Goal: Task Accomplishment & Management: Manage account settings

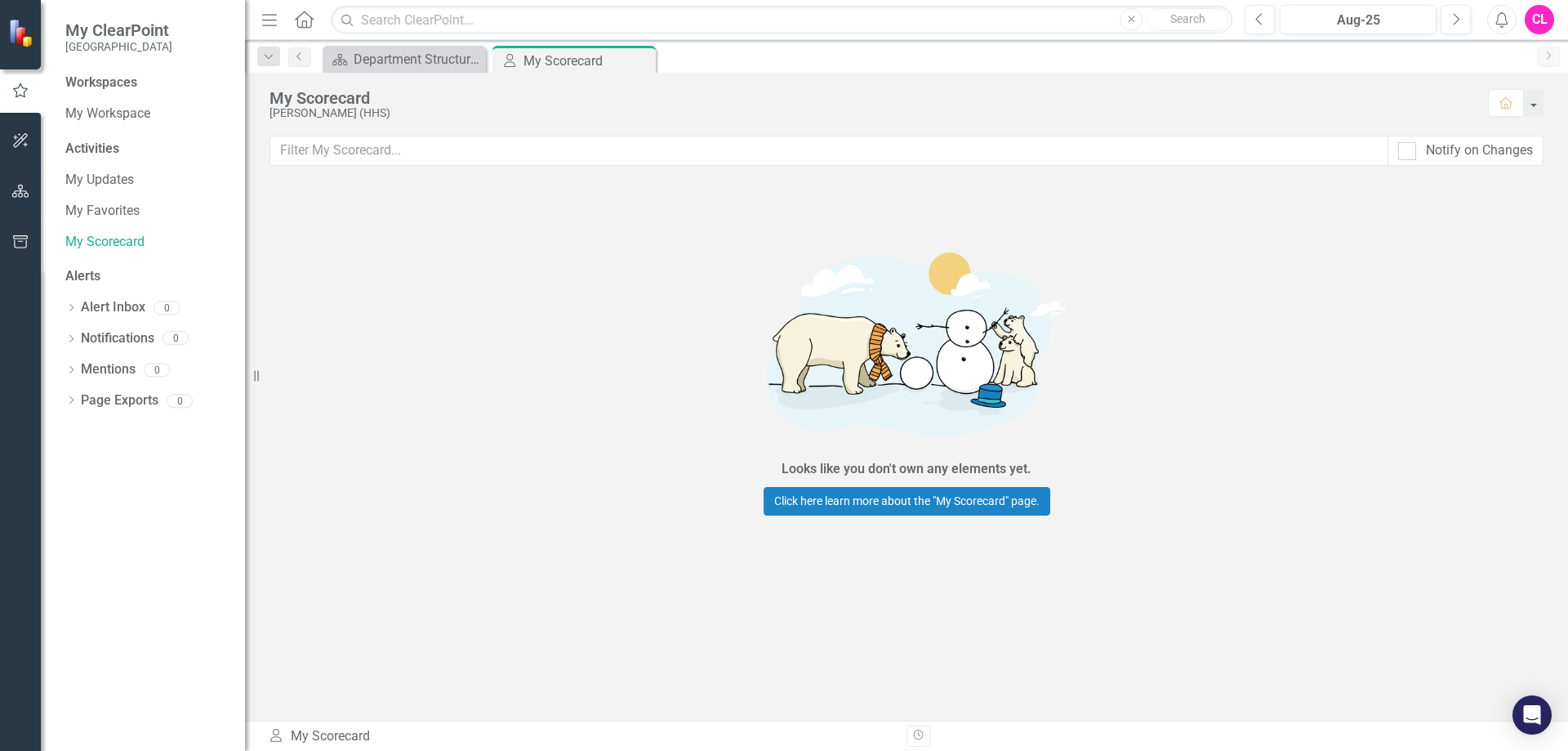
click at [32, 188] on button "button" at bounding box center [20, 192] width 37 height 34
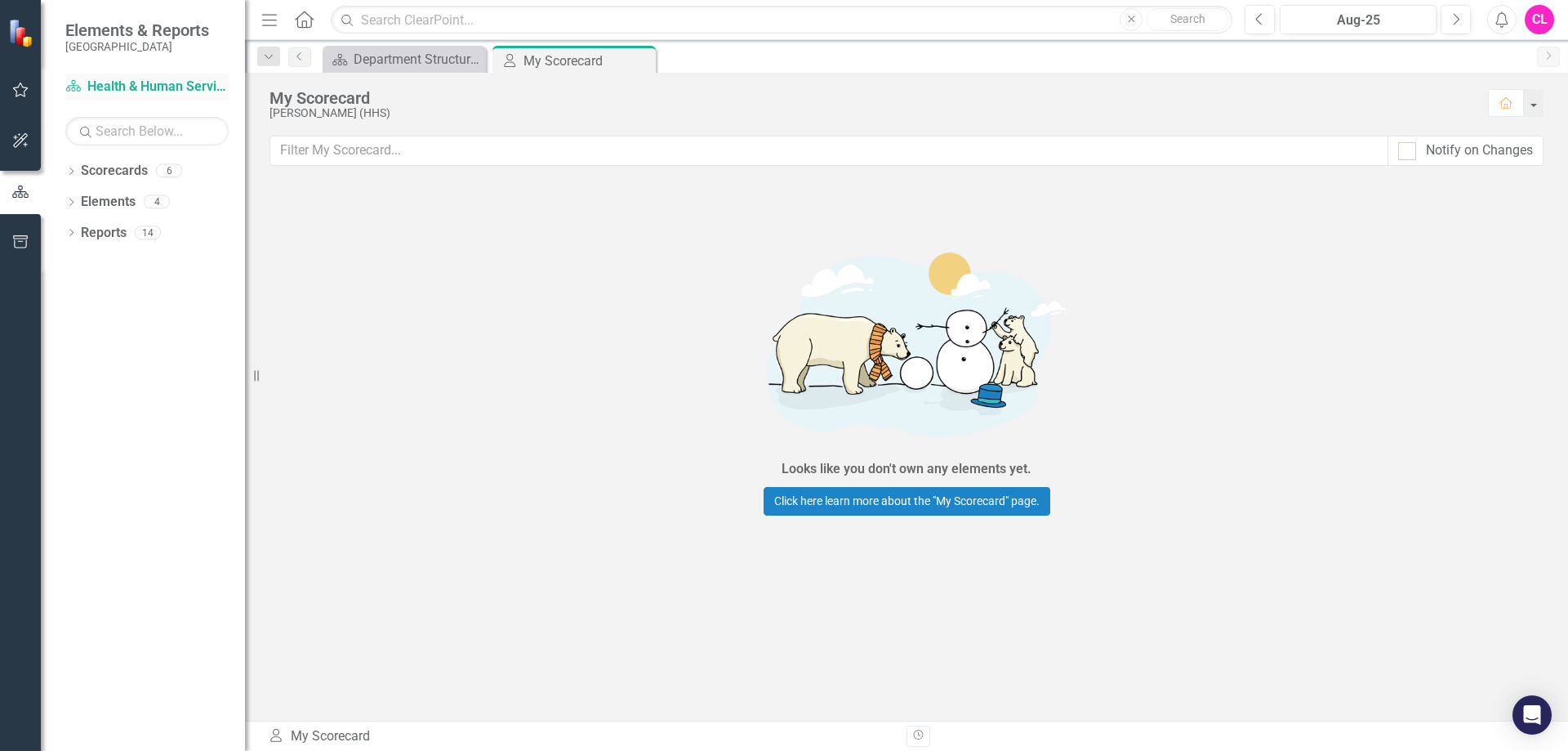
click at [122, 78] on link "Scorecard Health & Human Services Department" at bounding box center [147, 87] width 163 height 19
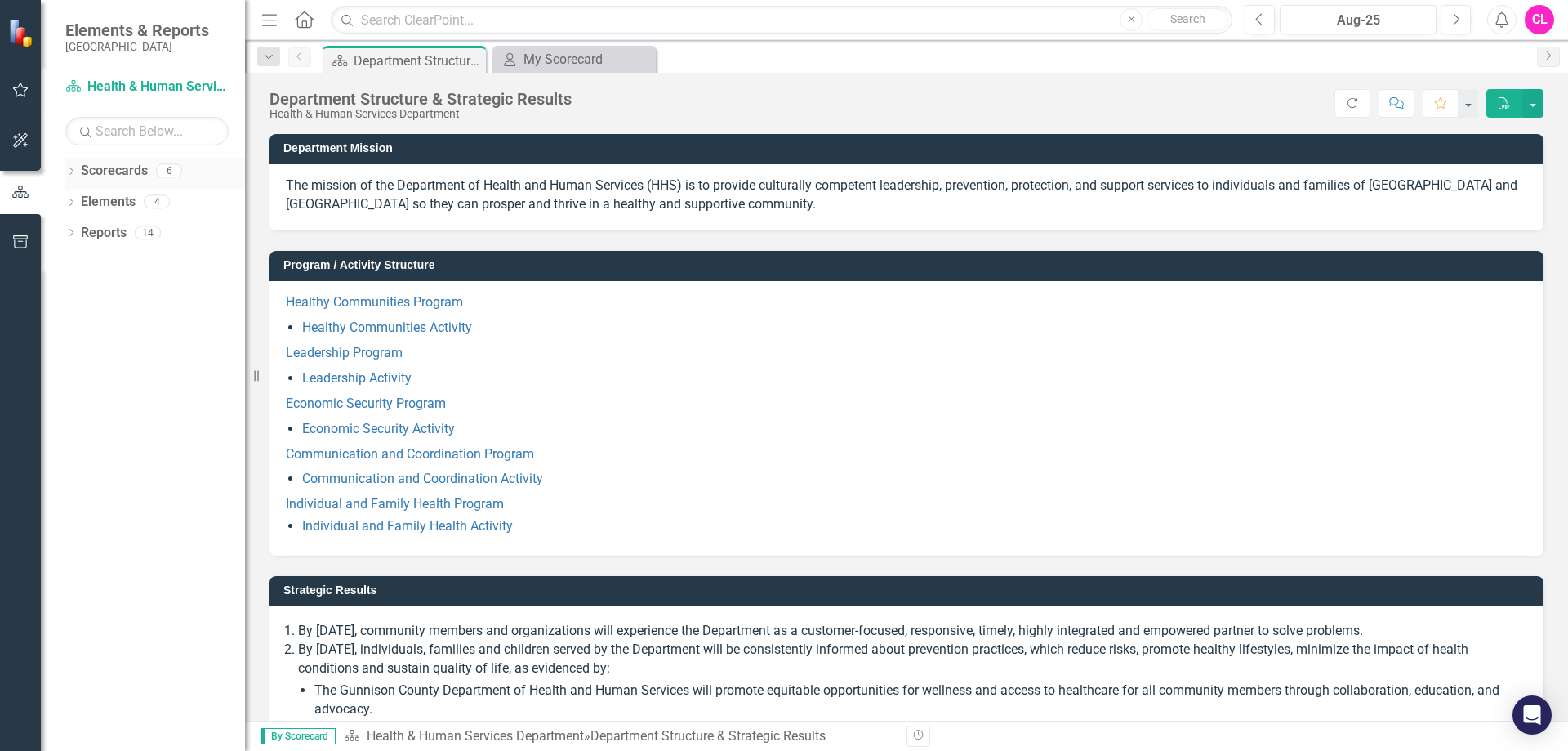
click at [100, 169] on link "Scorecards" at bounding box center [114, 171] width 67 height 19
click at [72, 170] on icon "Dropdown" at bounding box center [71, 173] width 11 height 9
click at [77, 199] on icon "Dropdown" at bounding box center [79, 201] width 12 height 10
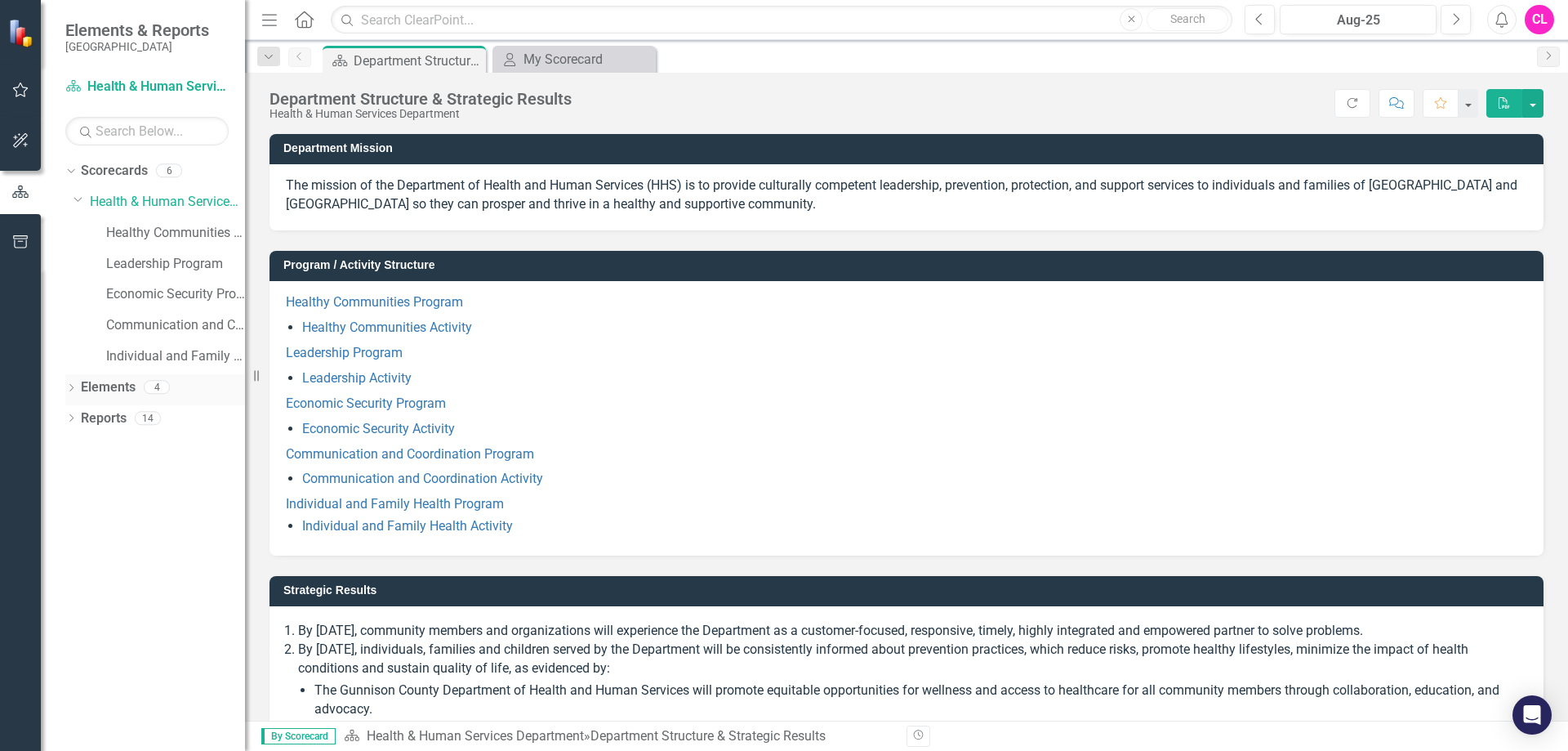
click at [70, 379] on div "Dropdown Elements 4" at bounding box center [155, 389] width 180 height 31
click at [71, 387] on icon "Dropdown" at bounding box center [71, 389] width 11 height 9
click at [71, 387] on icon "Dropdown" at bounding box center [69, 386] width 9 height 11
click at [1474, 106] on button "button" at bounding box center [1467, 104] width 21 height 29
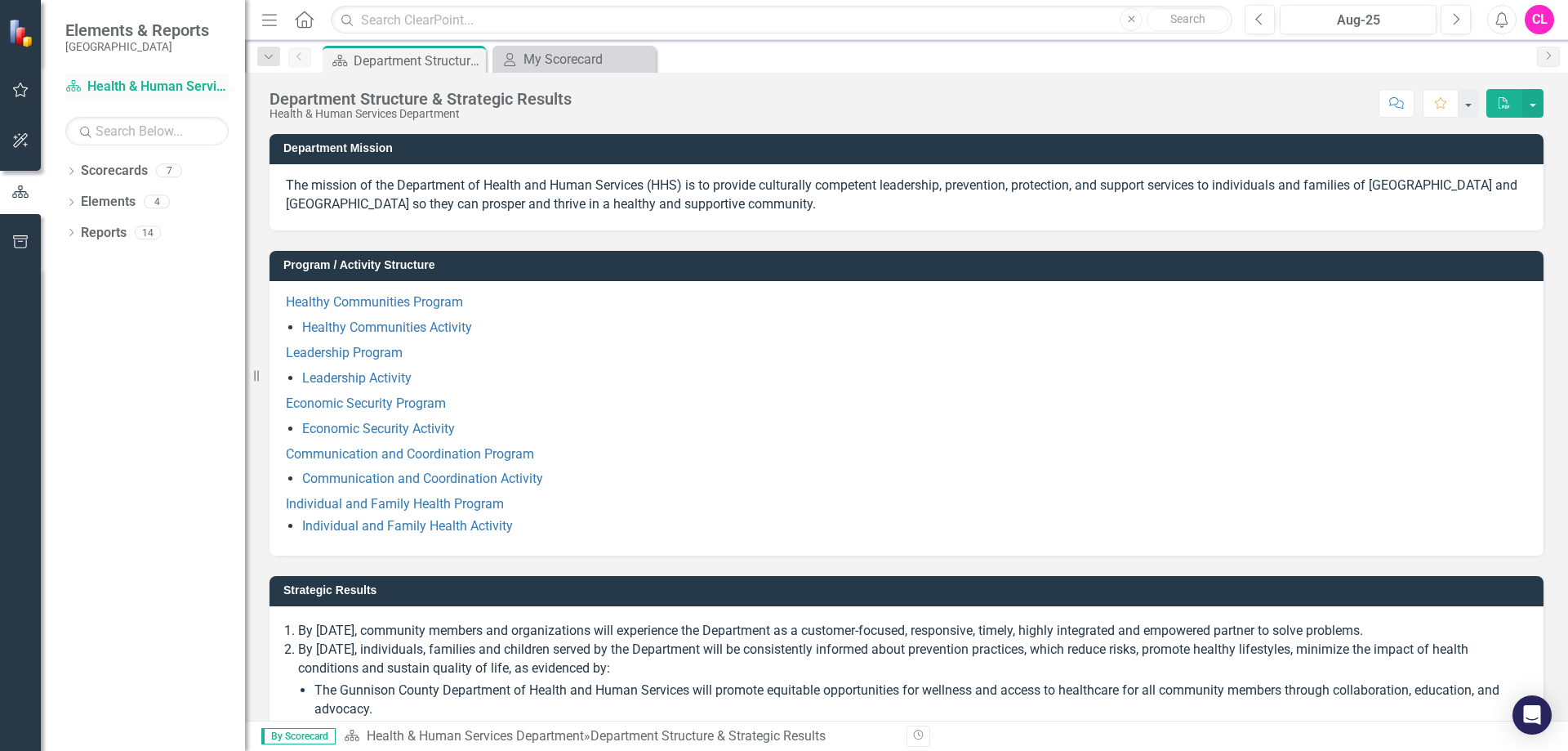
click at [152, 78] on link "Scorecard Health & Human Services Department" at bounding box center [147, 87] width 163 height 19
click at [58, 72] on div "Elements & Reports Gunnison County" at bounding box center [143, 37] width 204 height 73
click at [98, 101] on div "Scorecard Health & Human Services Department" at bounding box center [147, 89] width 163 height 31
click at [100, 90] on link "Scorecard Health & Human Services Department" at bounding box center [147, 87] width 163 height 19
click at [77, 176] on icon "Dropdown" at bounding box center [71, 173] width 11 height 9
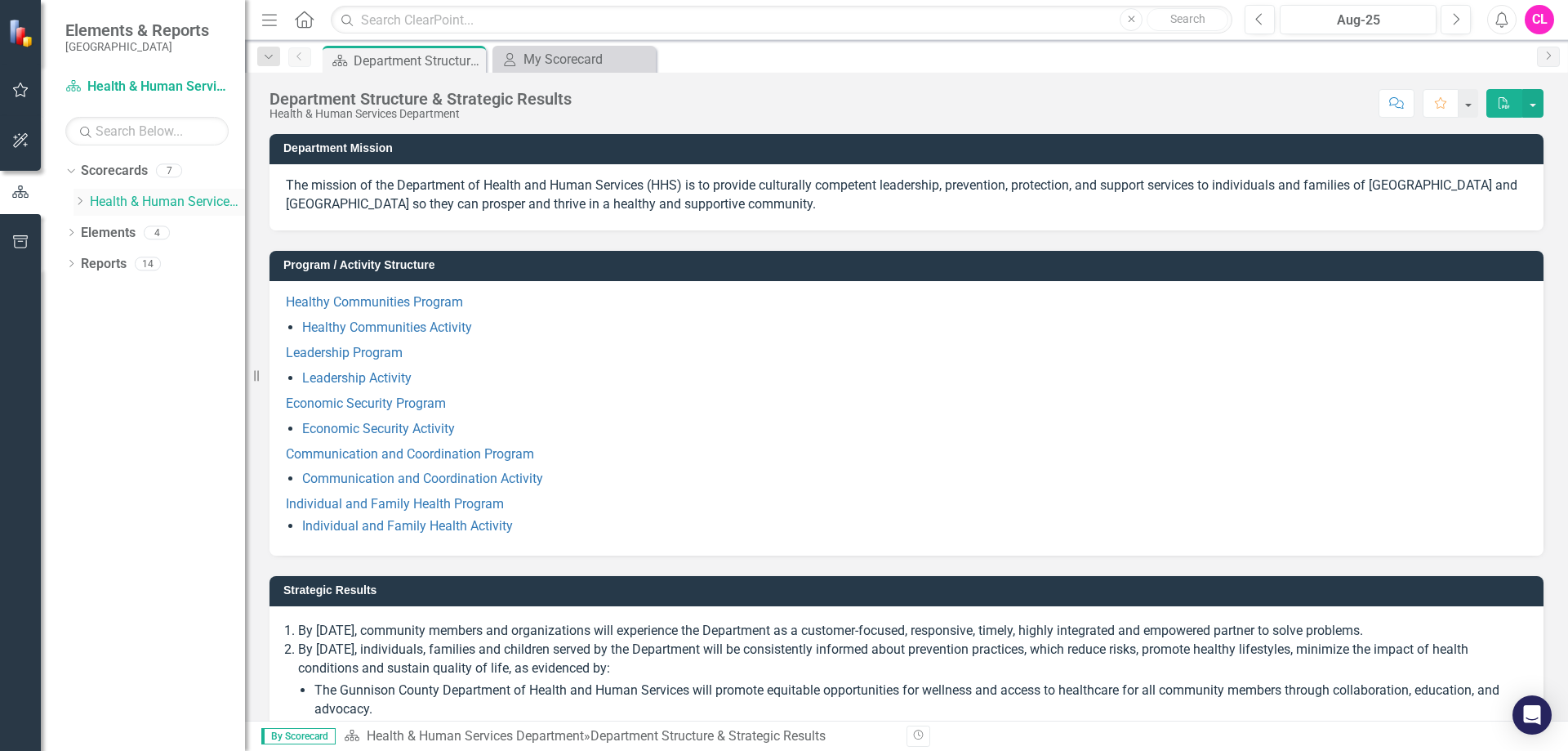
click at [77, 203] on icon "Dropdown" at bounding box center [79, 201] width 12 height 10
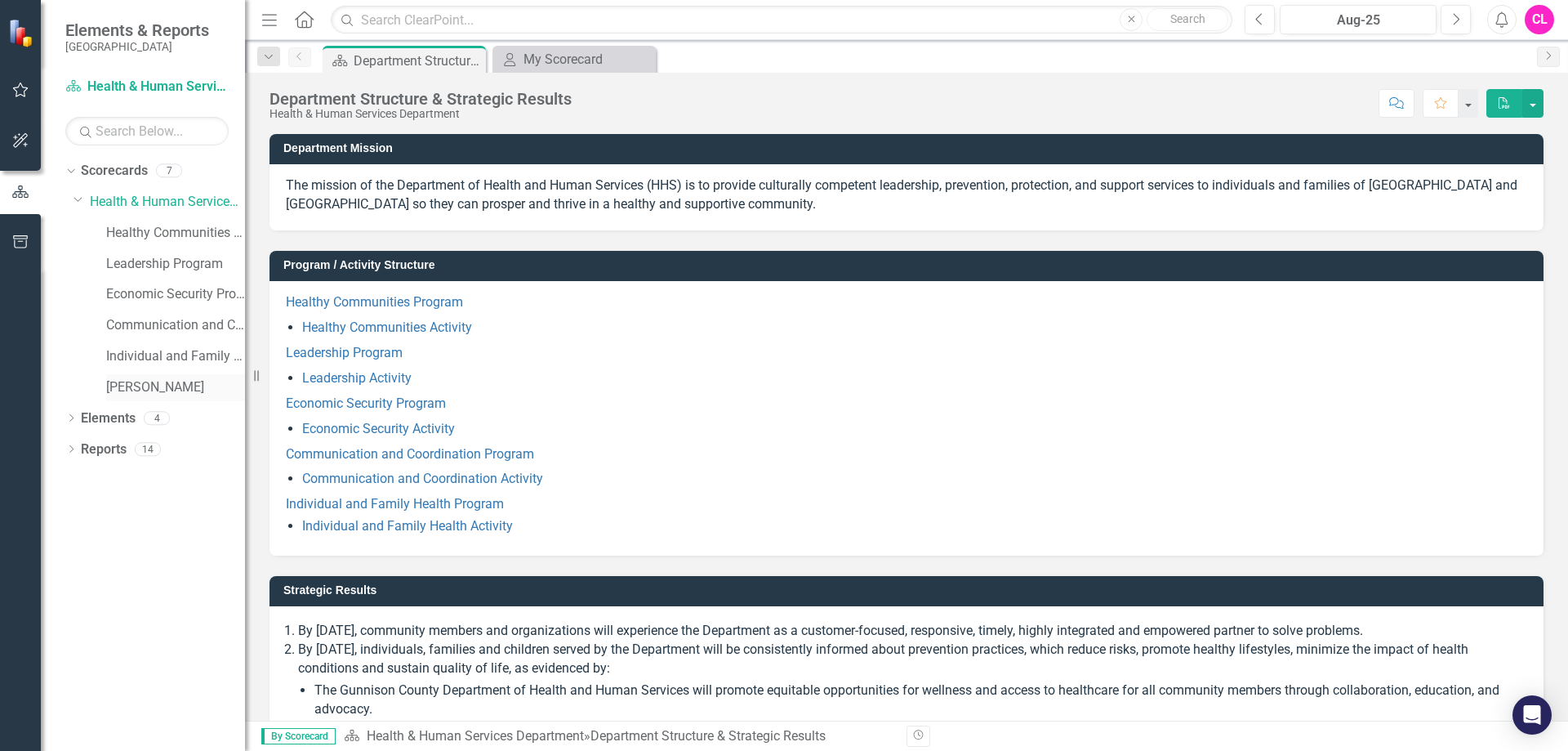
click at [207, 387] on link "Carlos Lerma Altamirano" at bounding box center [175, 387] width 139 height 19
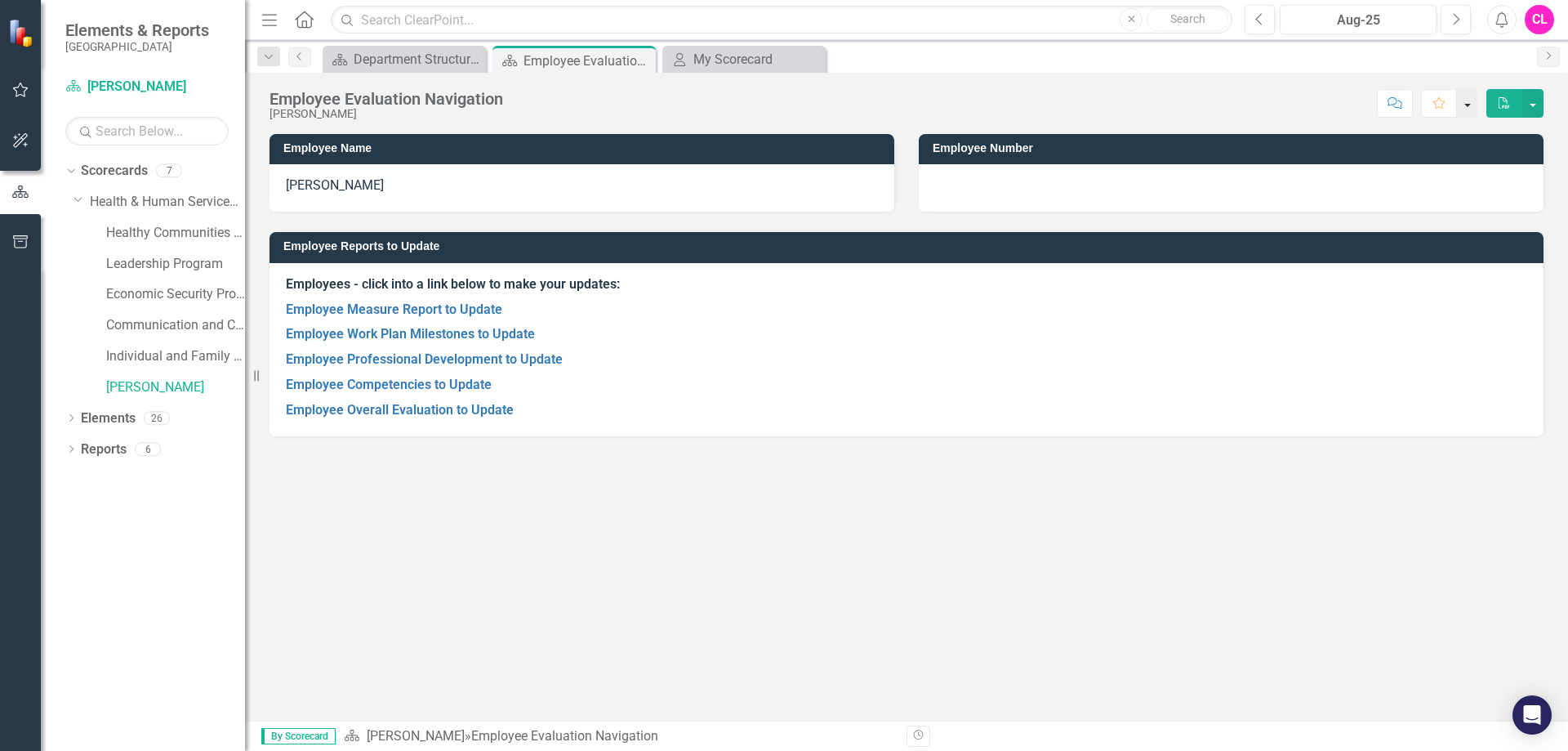
click at [1469, 100] on button "button" at bounding box center [1467, 104] width 21 height 29
click at [1432, 170] on link "Home Set As Home" at bounding box center [1413, 163] width 129 height 30
click at [486, 311] on link "Employee Measure Report to Update" at bounding box center [394, 309] width 216 height 15
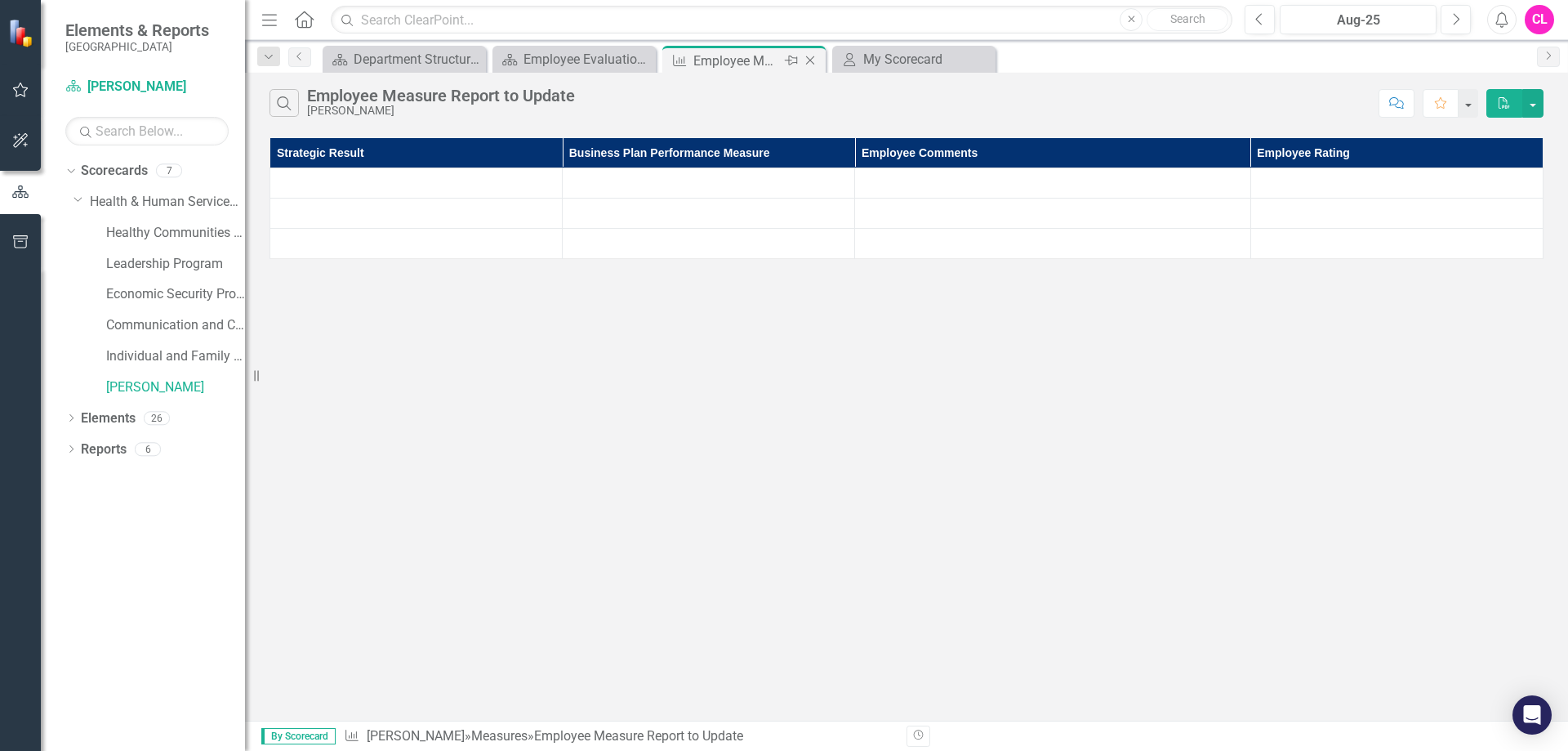
click at [812, 61] on icon "Close" at bounding box center [810, 60] width 16 height 13
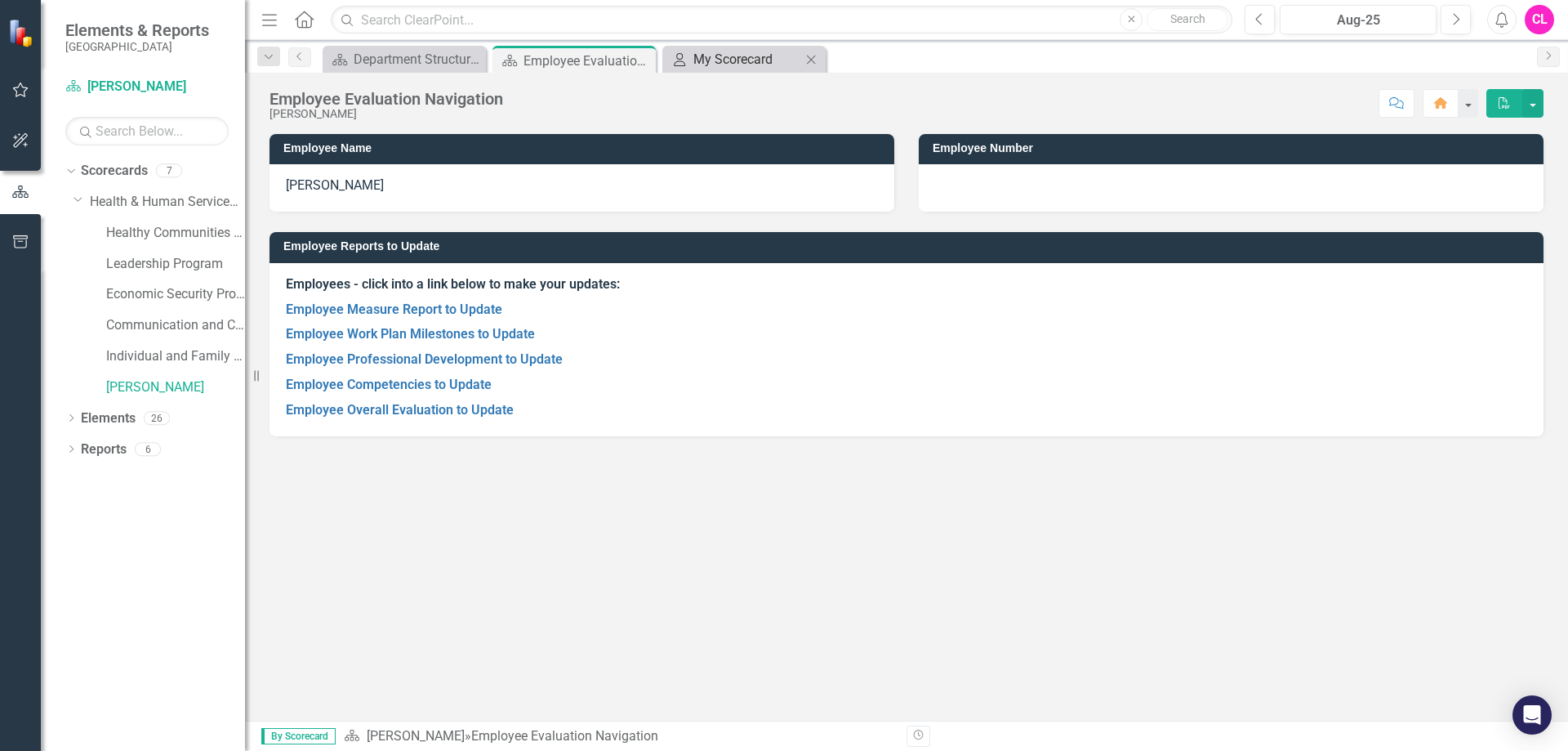
click at [754, 60] on div "My Scorecard" at bounding box center [747, 60] width 108 height 20
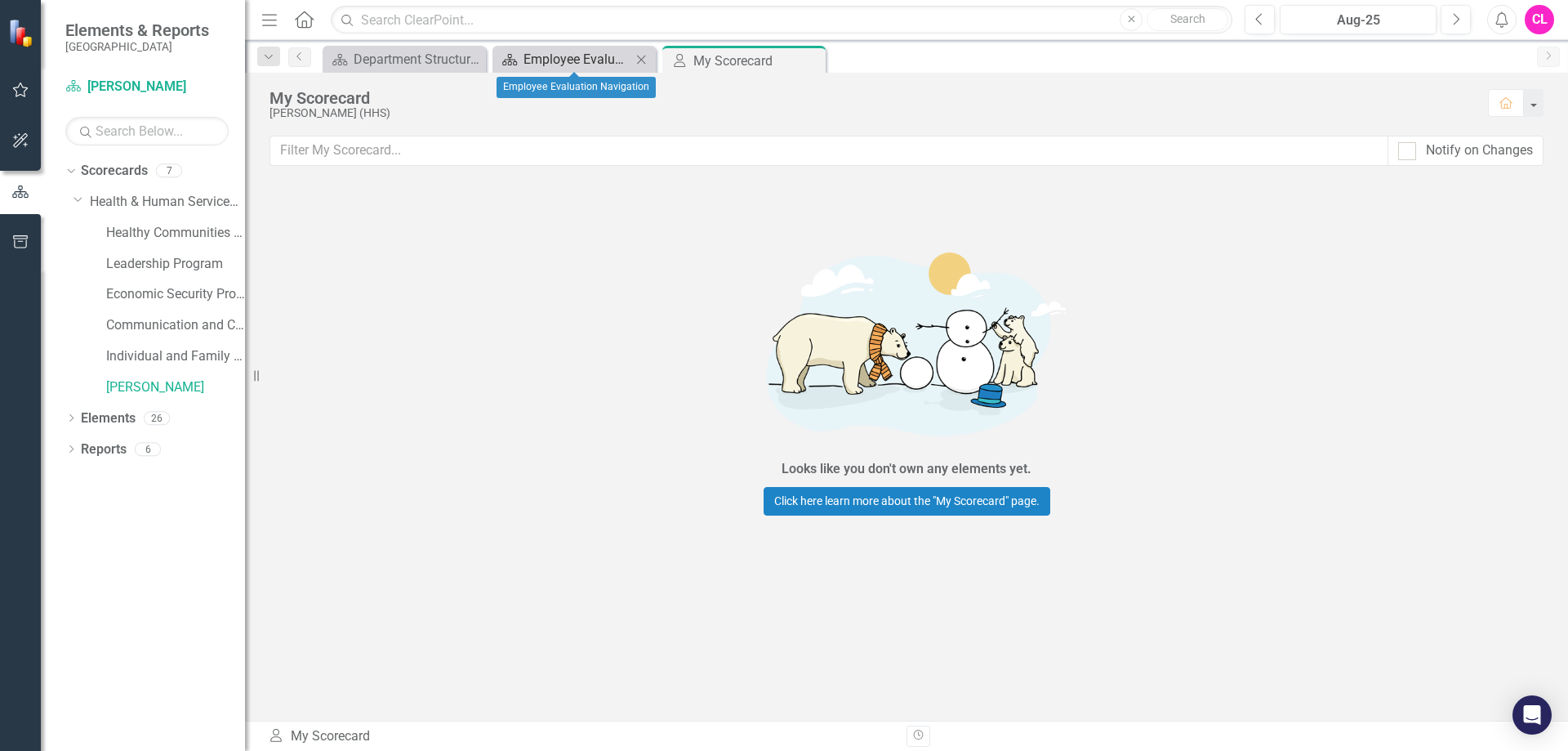
click at [576, 60] on div "Employee Evaluation Navigation" at bounding box center [577, 60] width 108 height 20
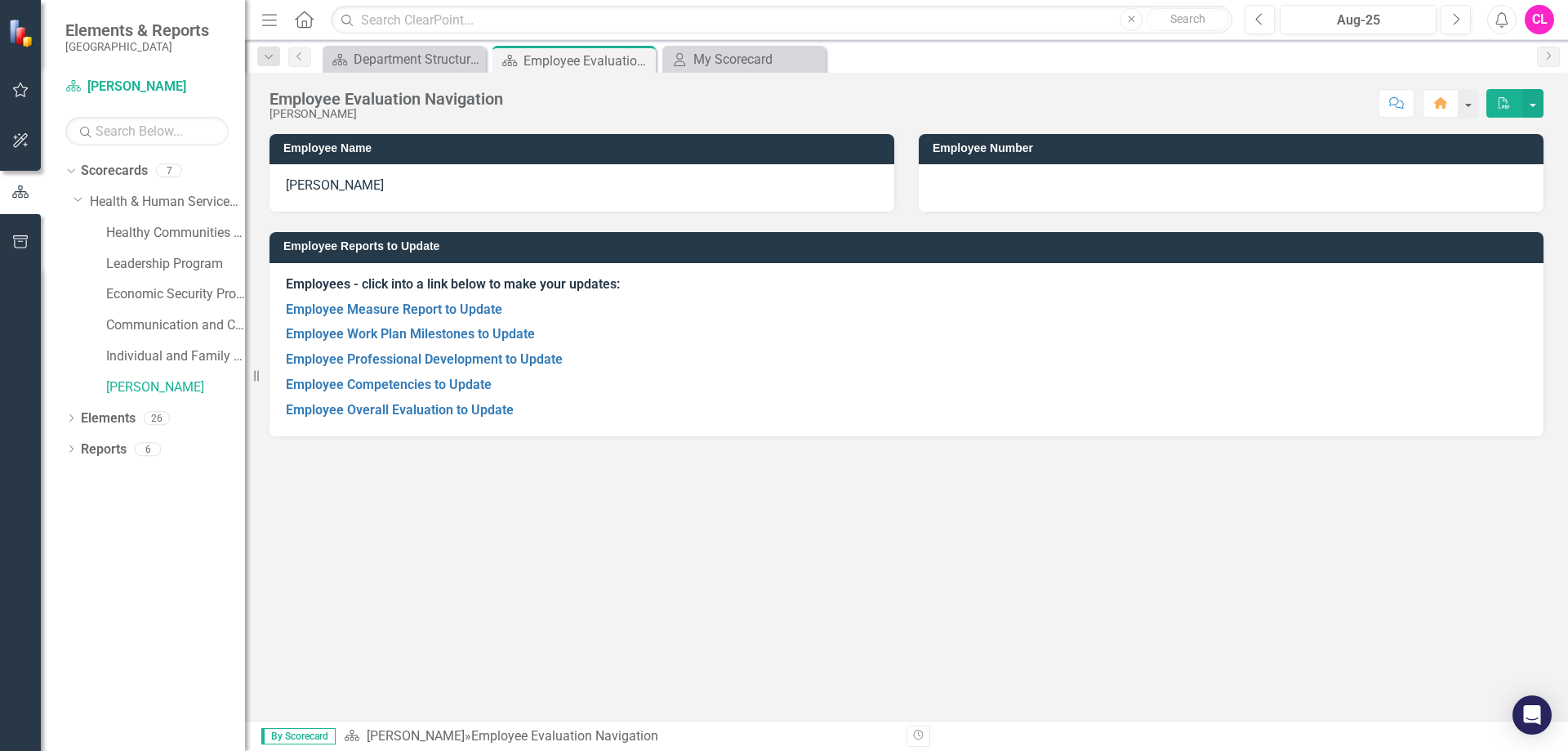
click at [396, 540] on div "Employee Name Carlos Lerma Altamirano Employee Number Employee Reports to Updat…" at bounding box center [907, 427] width 1323 height 587
click at [470, 394] on p "Employee Competencies to Update" at bounding box center [907, 385] width 1241 height 26
click at [467, 392] on link "Employee Competencies to Update" at bounding box center [389, 384] width 206 height 15
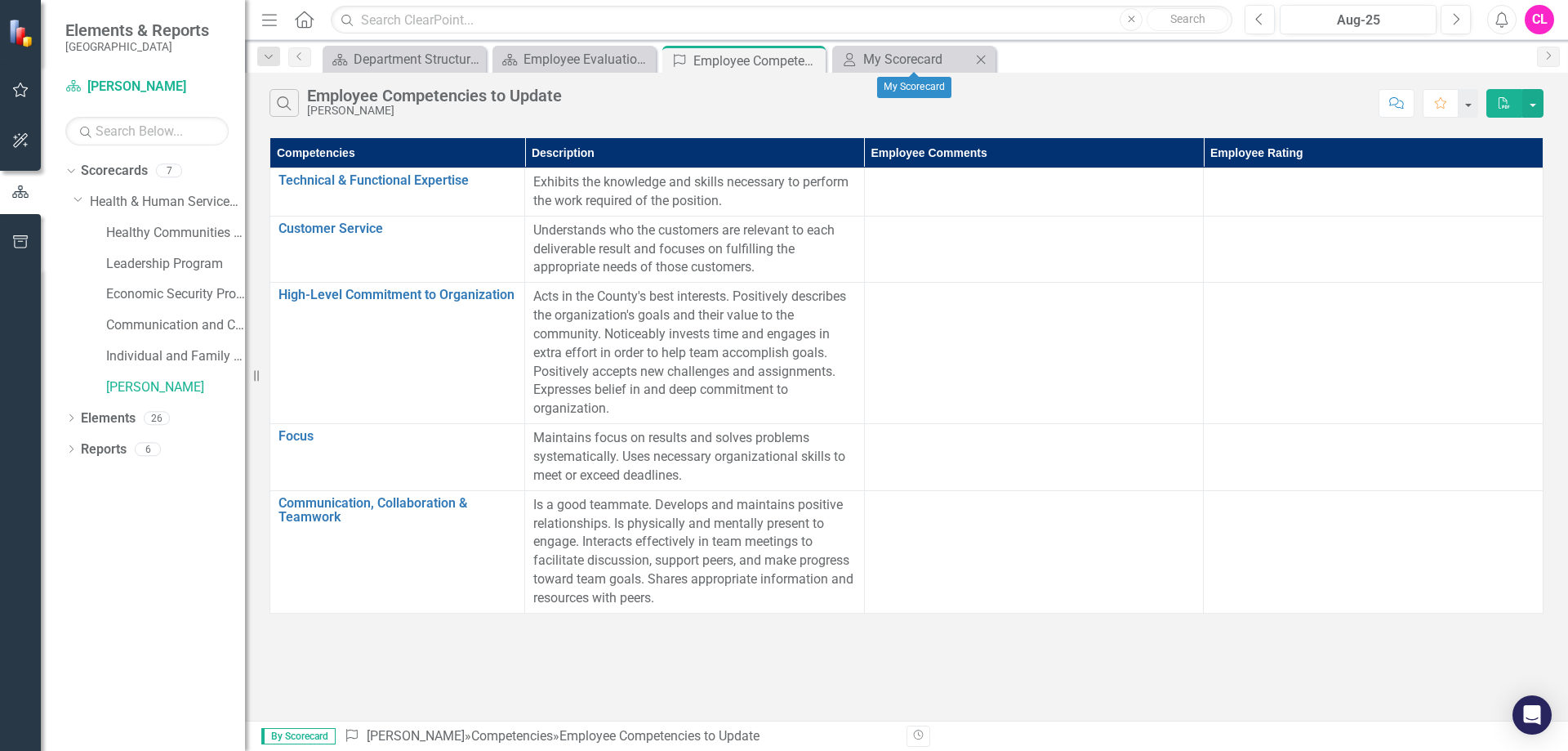
click at [989, 63] on icon "Close" at bounding box center [980, 59] width 16 height 13
click at [563, 66] on div "Employee Evaluation Navigation" at bounding box center [577, 60] width 108 height 20
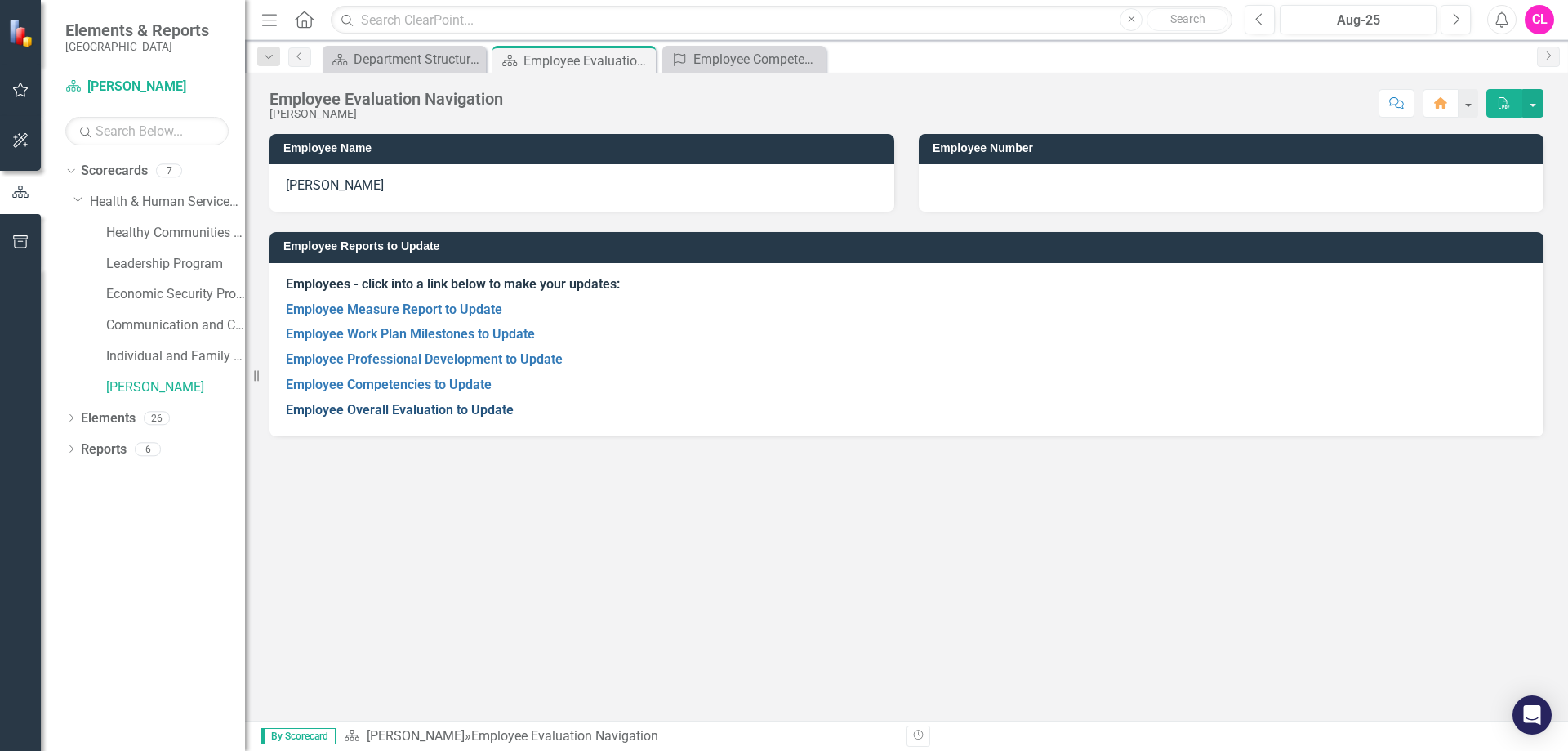
click at [467, 410] on link "Employee Overall Evaluation to Update" at bounding box center [400, 410] width 228 height 15
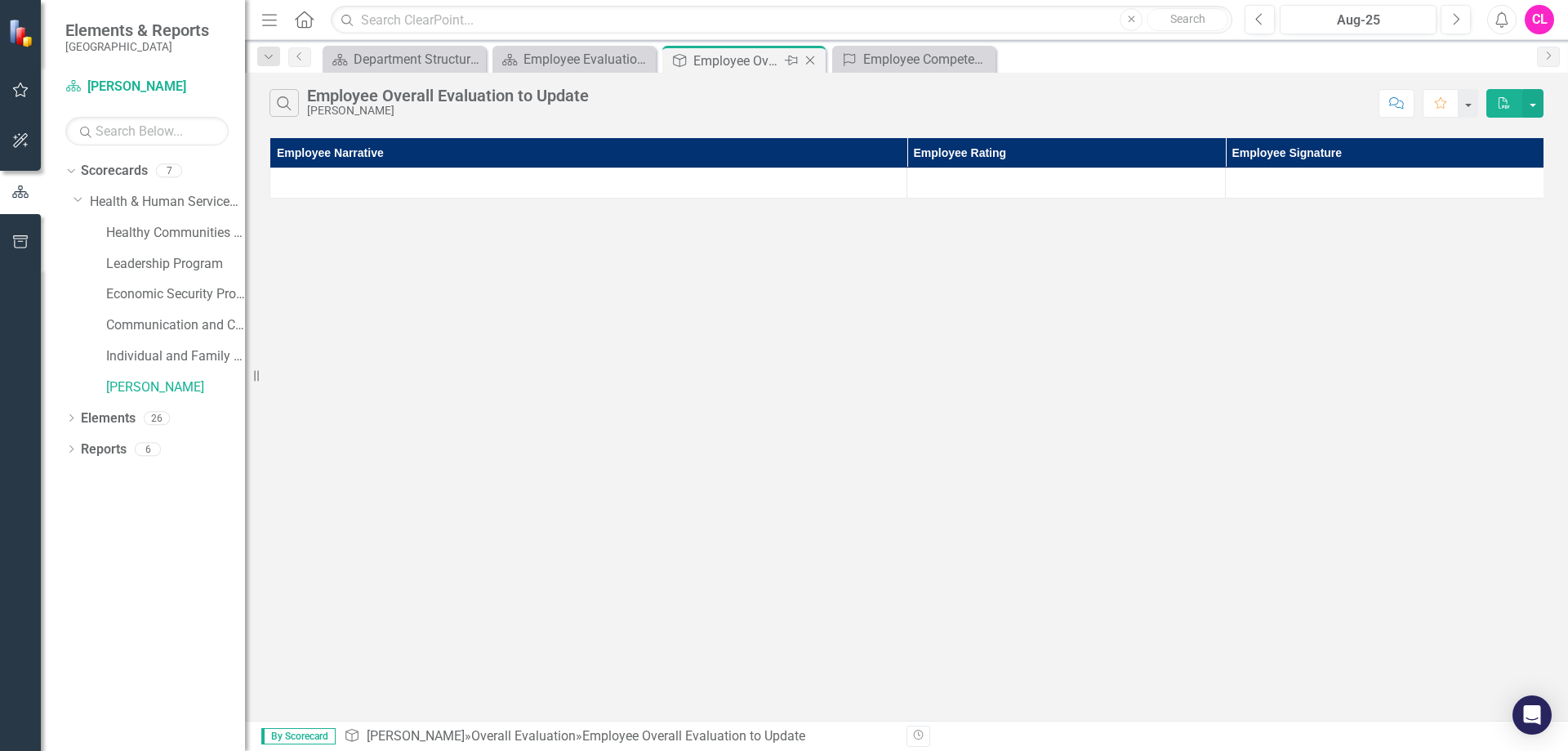
click at [815, 64] on icon "Close" at bounding box center [810, 60] width 16 height 13
